Goal: Task Accomplishment & Management: Use online tool/utility

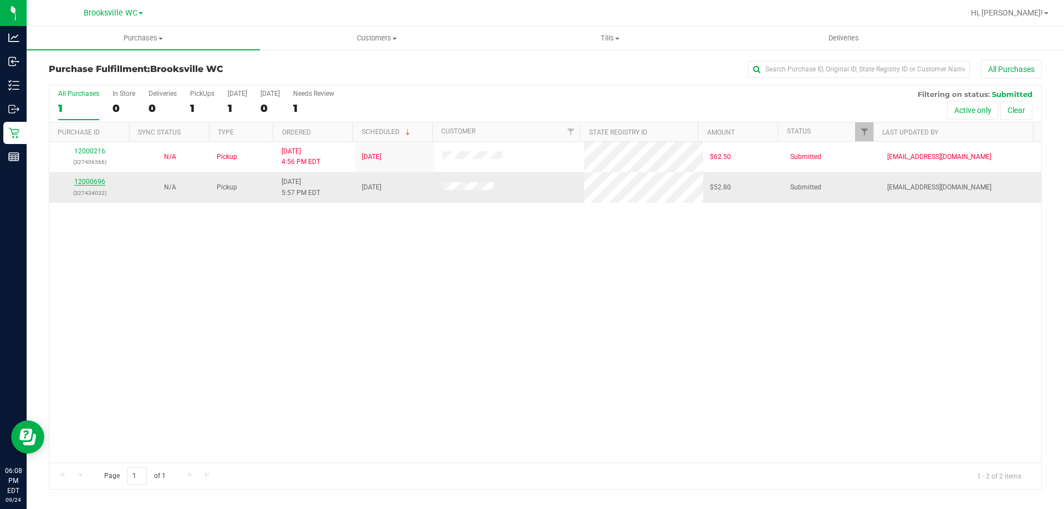
click at [95, 181] on link "12000696" at bounding box center [89, 182] width 31 height 8
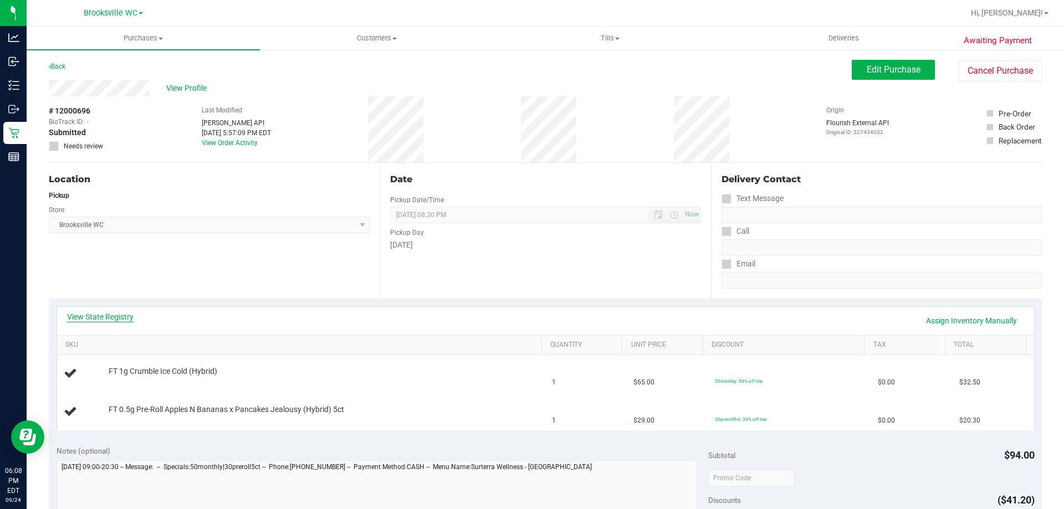
click at [108, 318] on link "View State Registry" at bounding box center [100, 317] width 67 height 11
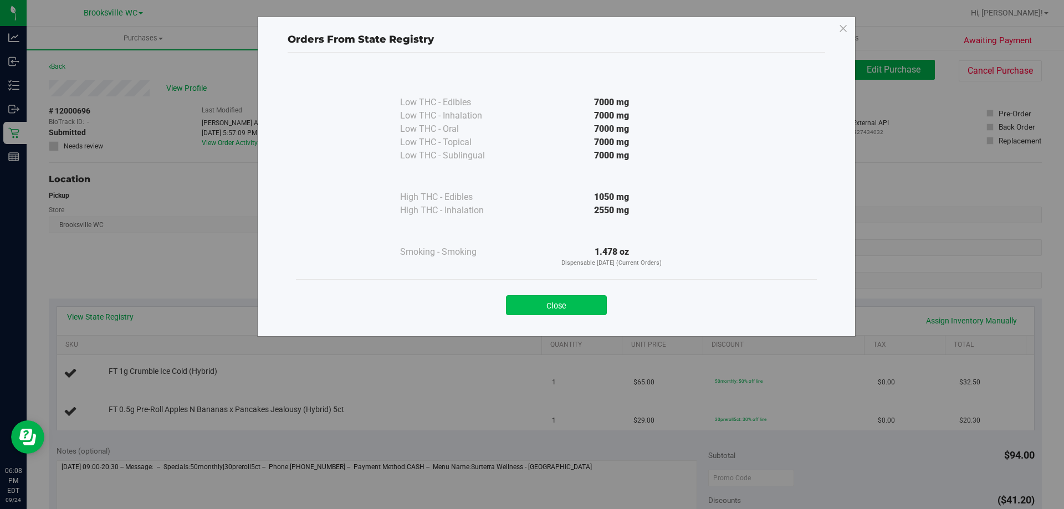
click at [574, 312] on button "Close" at bounding box center [556, 305] width 101 height 20
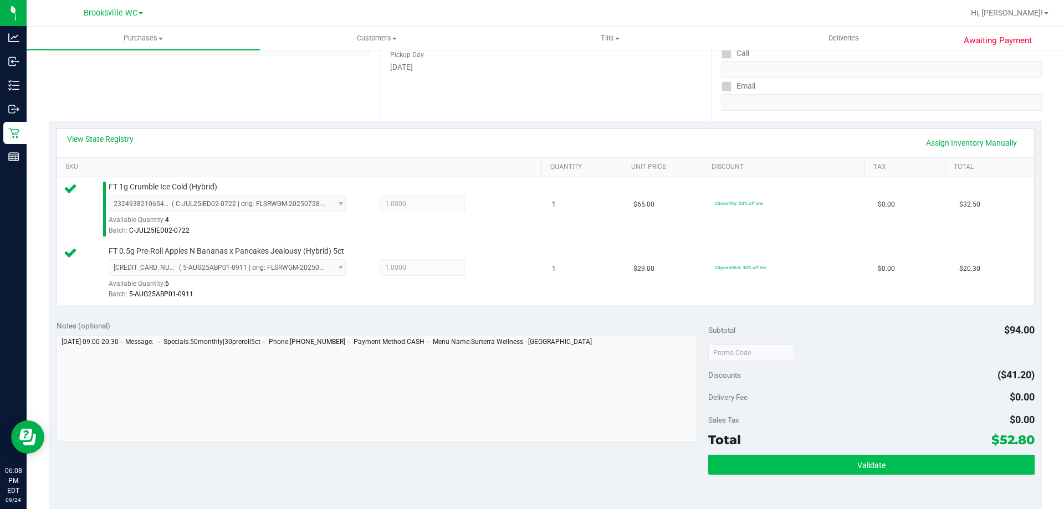
scroll to position [222, 0]
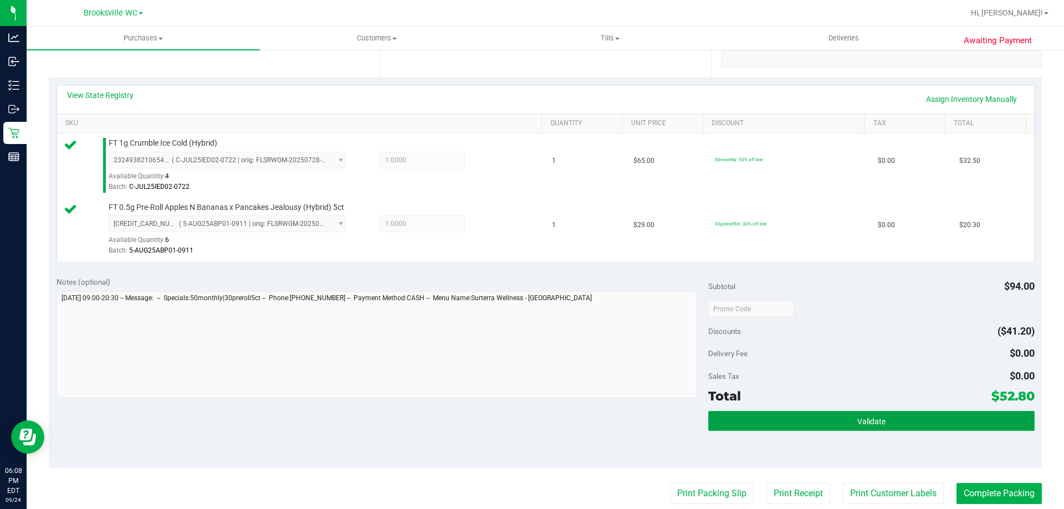
click at [839, 414] on button "Validate" at bounding box center [871, 421] width 326 height 20
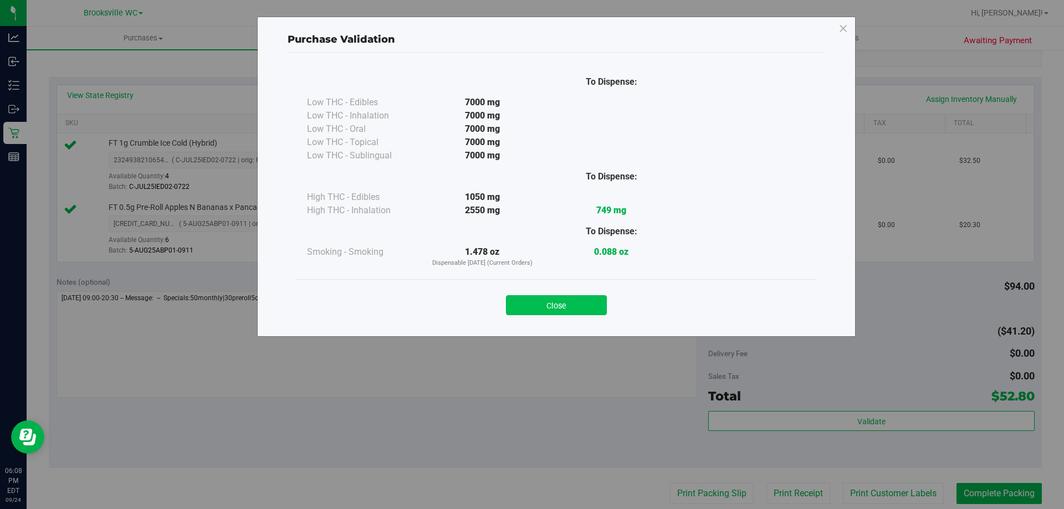
click at [579, 306] on button "Close" at bounding box center [556, 305] width 101 height 20
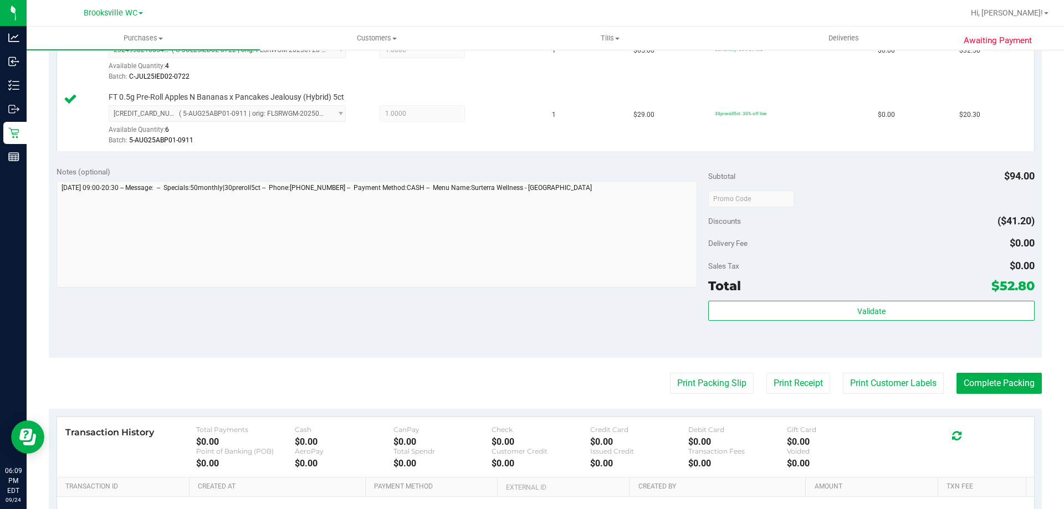
scroll to position [333, 0]
click at [697, 392] on button "Print Packing Slip" at bounding box center [712, 382] width 84 height 21
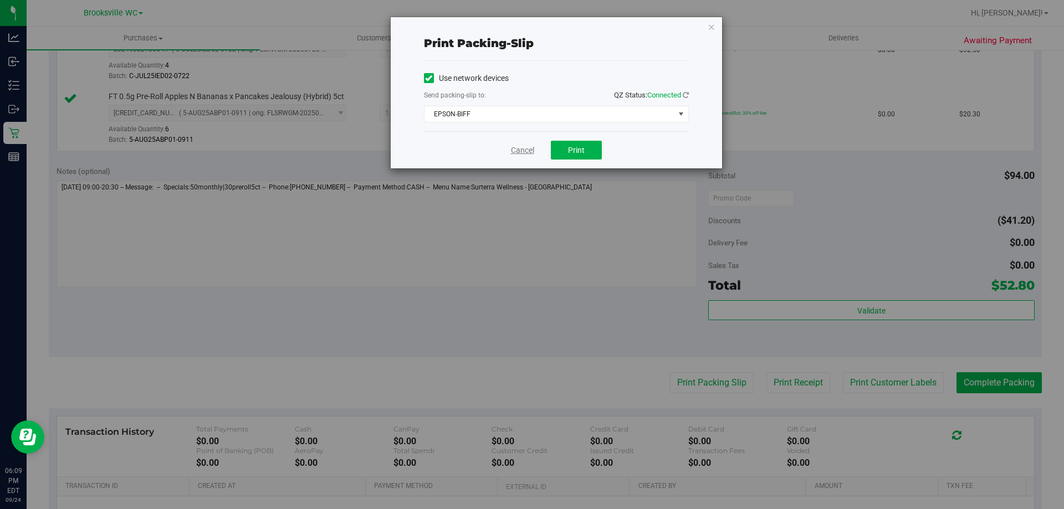
click at [521, 152] on link "Cancel" at bounding box center [522, 151] width 23 height 12
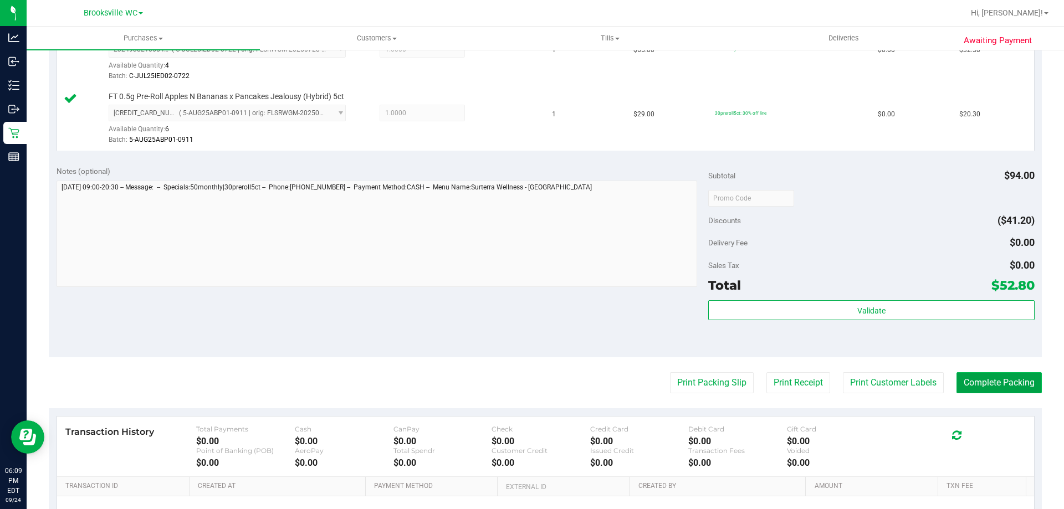
click at [1022, 377] on button "Complete Packing" at bounding box center [999, 382] width 85 height 21
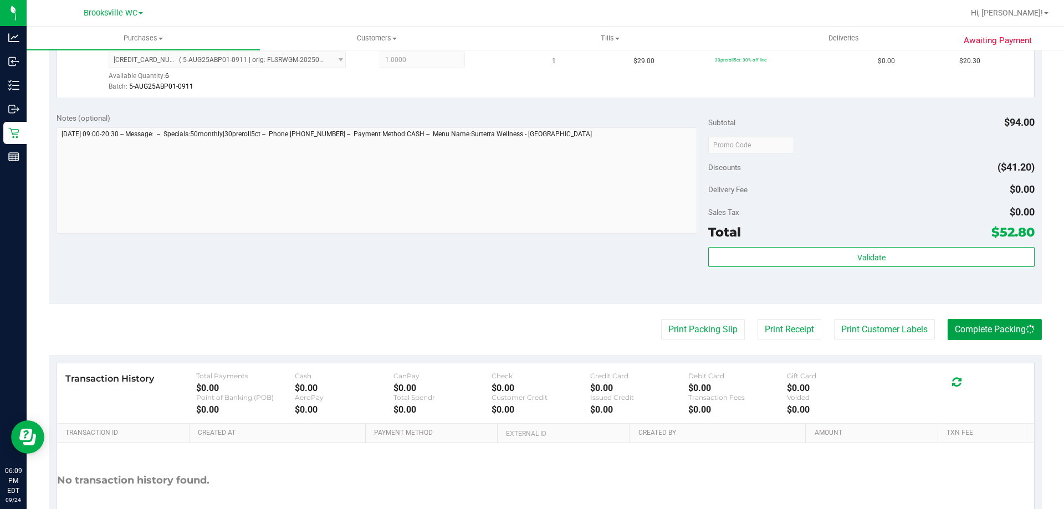
scroll to position [461, 0]
